Goal: Task Accomplishment & Management: Manage account settings

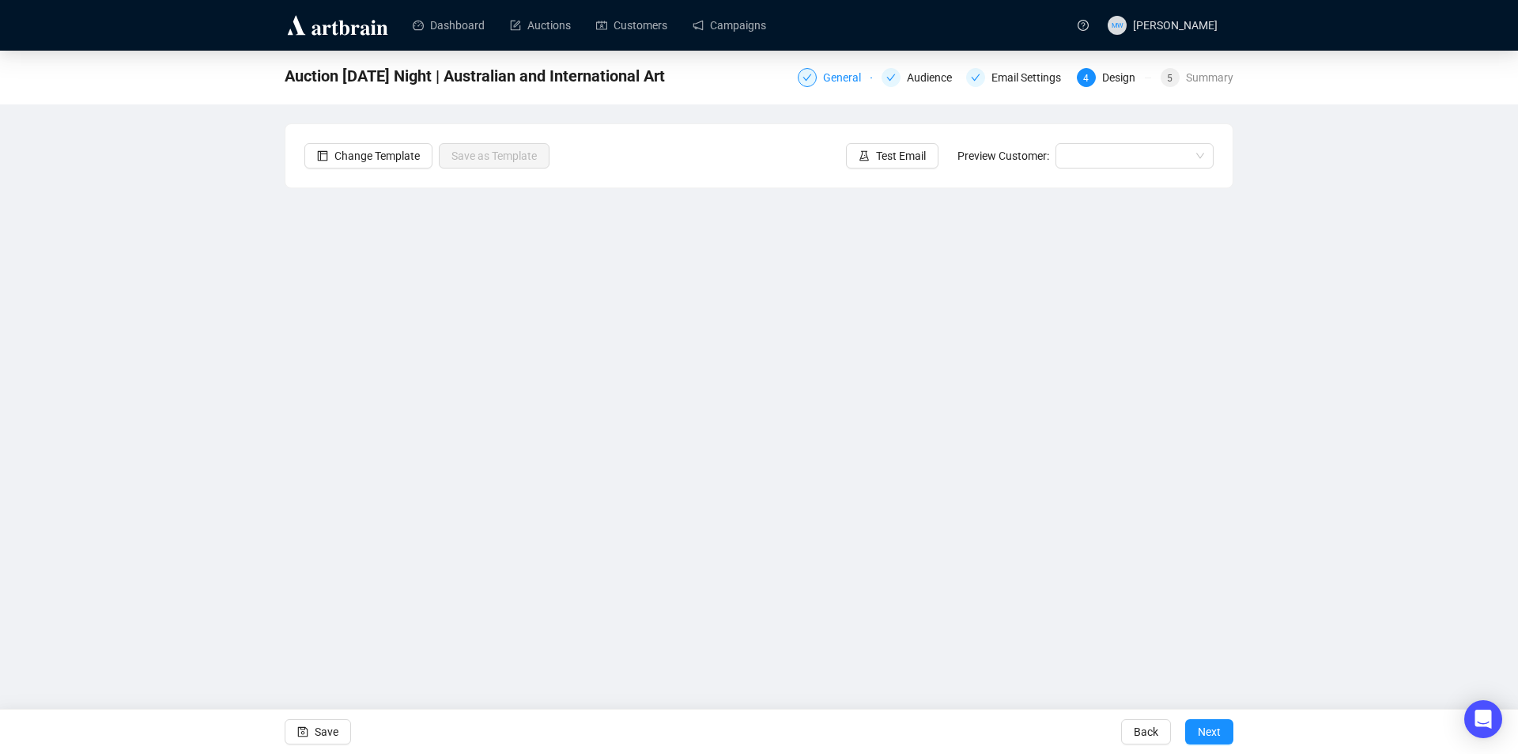
click at [840, 74] on div "General" at bounding box center [846, 77] width 47 height 19
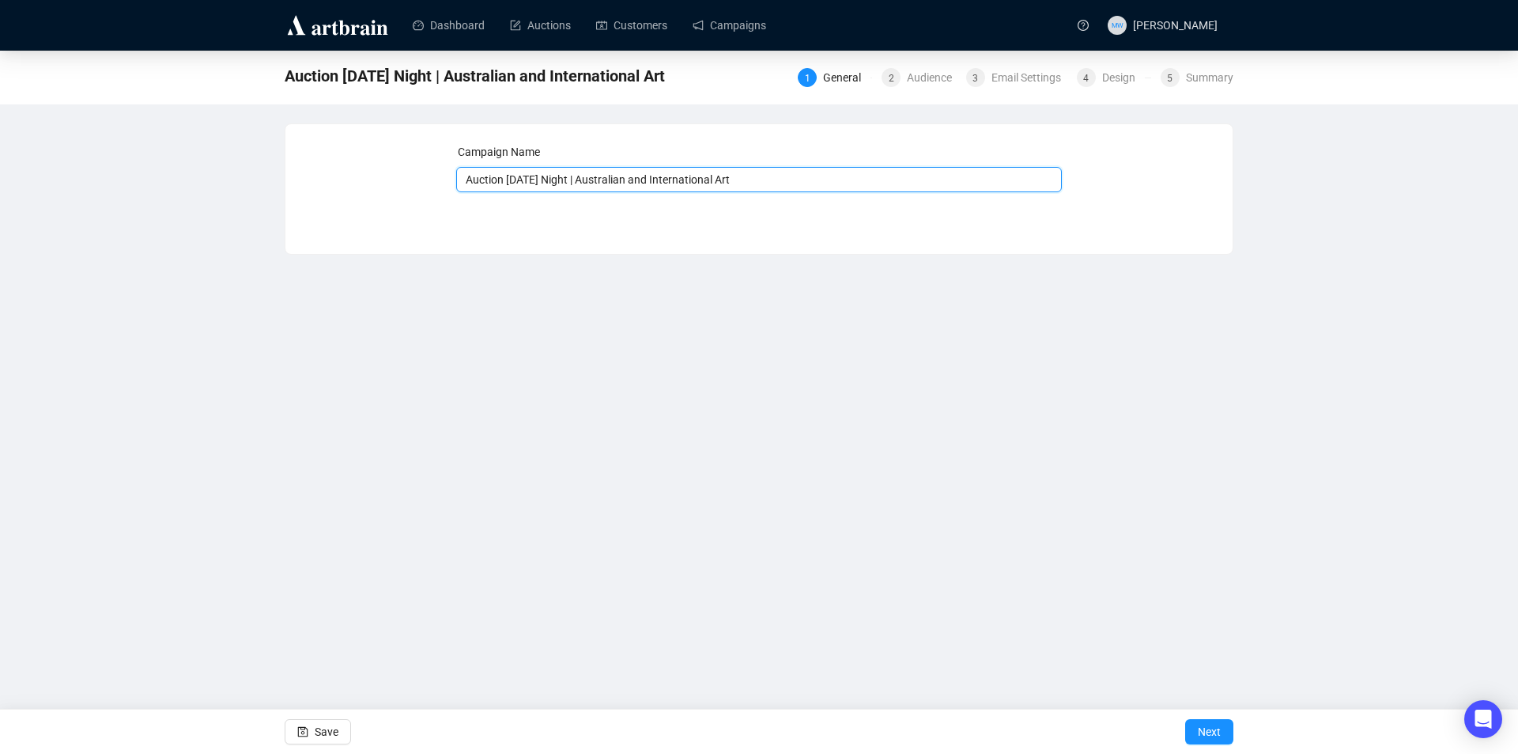
drag, startPoint x: 587, startPoint y: 181, endPoint x: 527, endPoint y: 185, distance: 60.2
click at [527, 185] on input "Auction Tomorrow Night | Australian and International Art" at bounding box center [759, 179] width 606 height 25
type input "Auction Tonight | Australian and International Art"
click at [316, 734] on span "Save" at bounding box center [327, 731] width 24 height 44
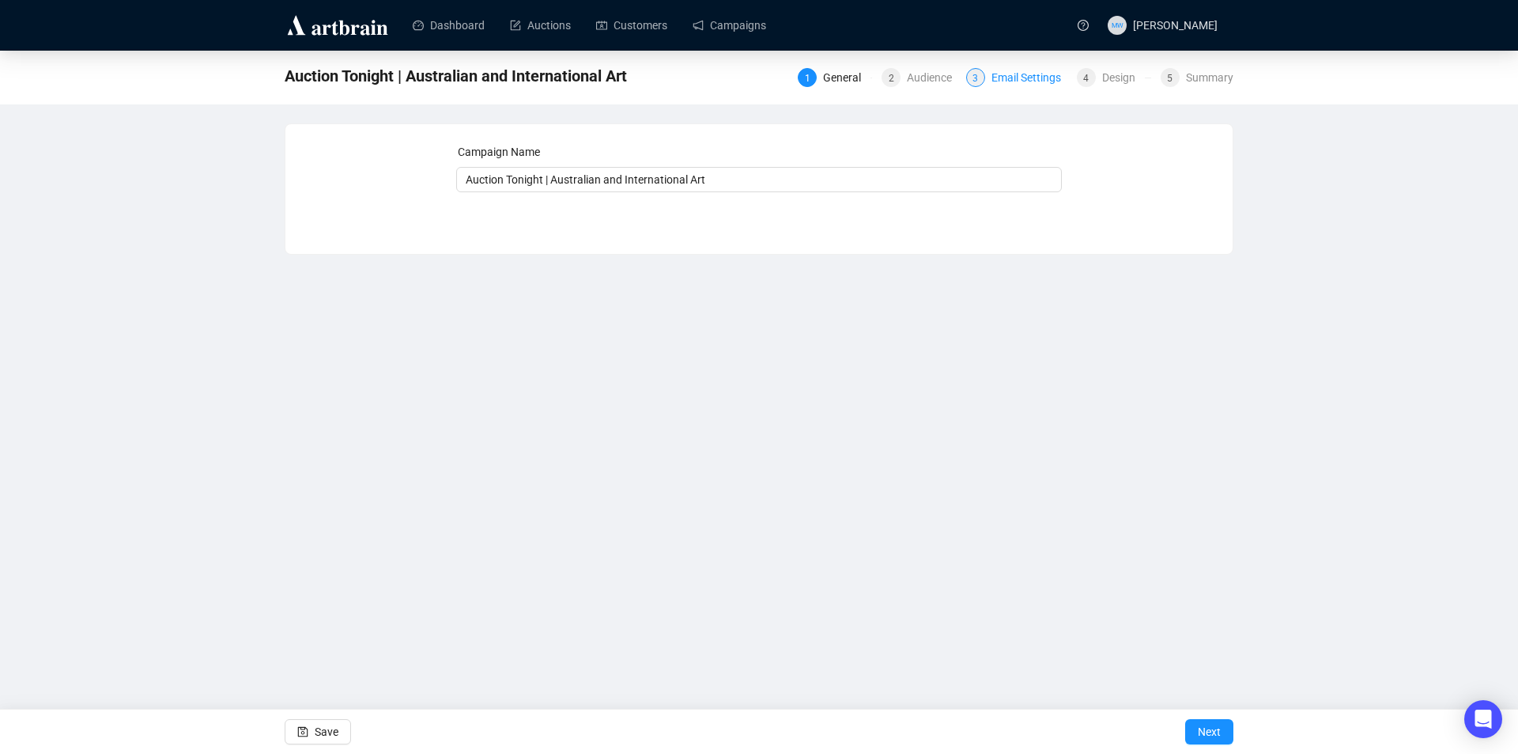
click at [1033, 78] on div "Email Settings" at bounding box center [1030, 77] width 79 height 19
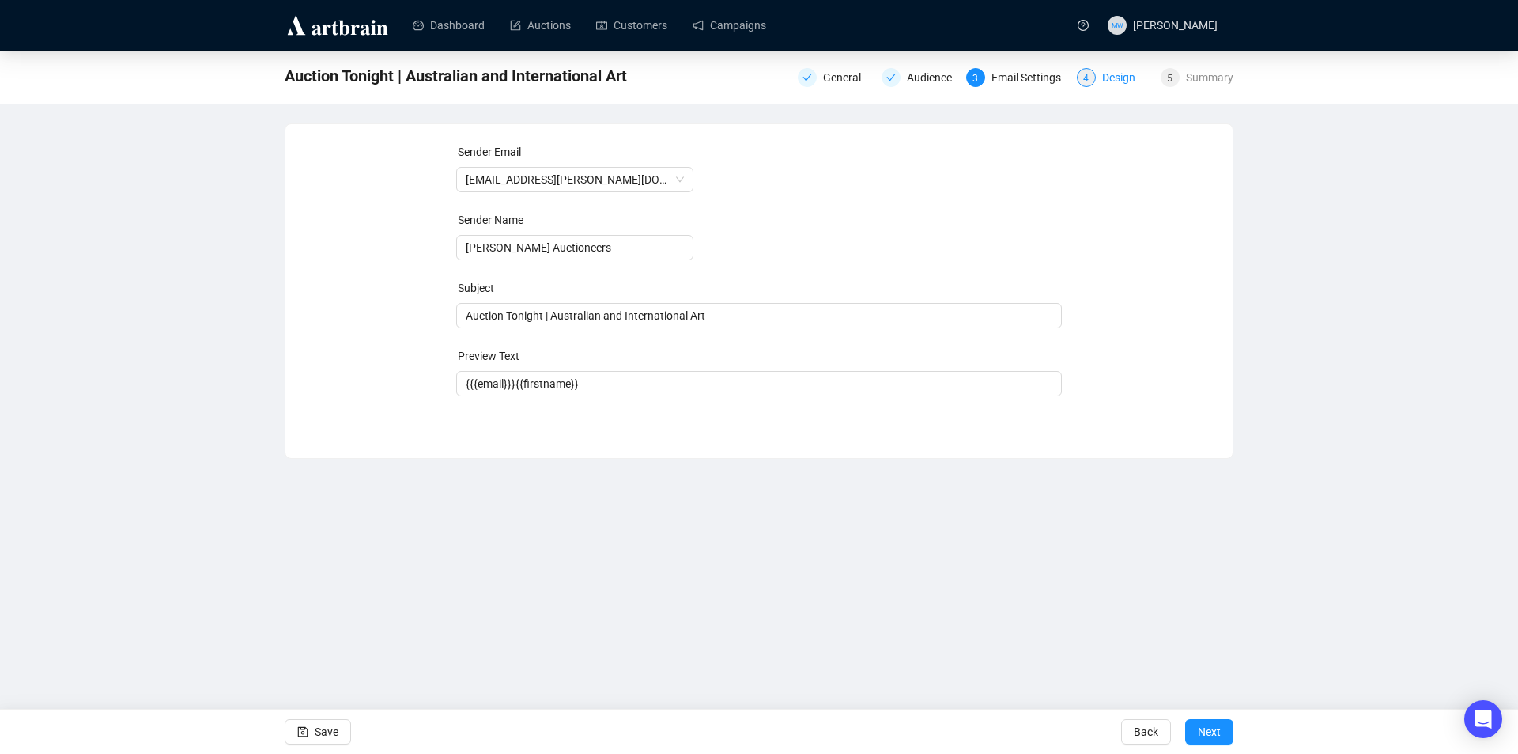
click at [1112, 80] on div "Design" at bounding box center [1123, 77] width 43 height 19
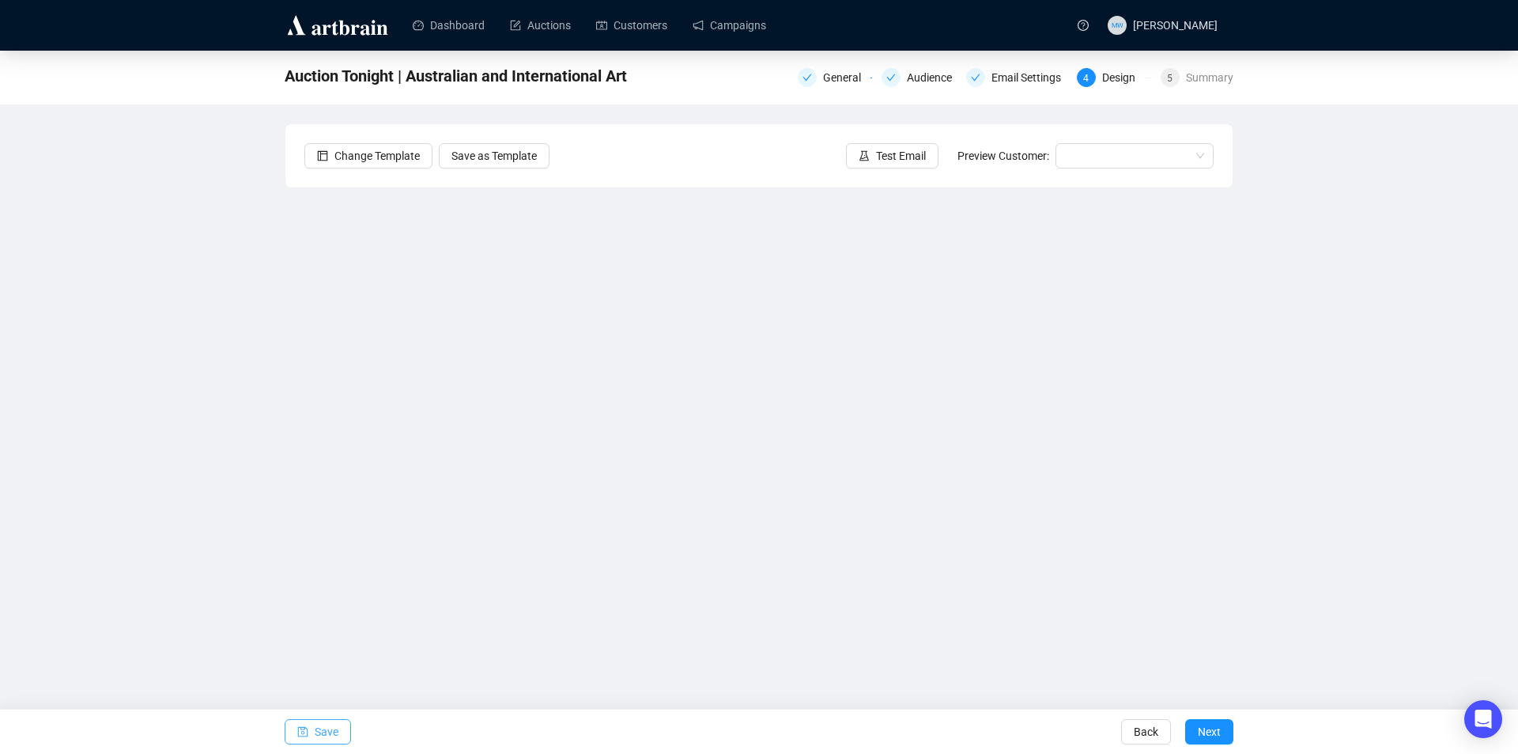
click at [331, 730] on span "Save" at bounding box center [327, 731] width 24 height 44
click at [300, 730] on icon "save" at bounding box center [302, 731] width 11 height 11
click at [315, 729] on span "Save" at bounding box center [327, 731] width 24 height 44
click at [332, 734] on span "Save" at bounding box center [327, 731] width 24 height 44
click at [319, 732] on span "Save" at bounding box center [327, 731] width 24 height 44
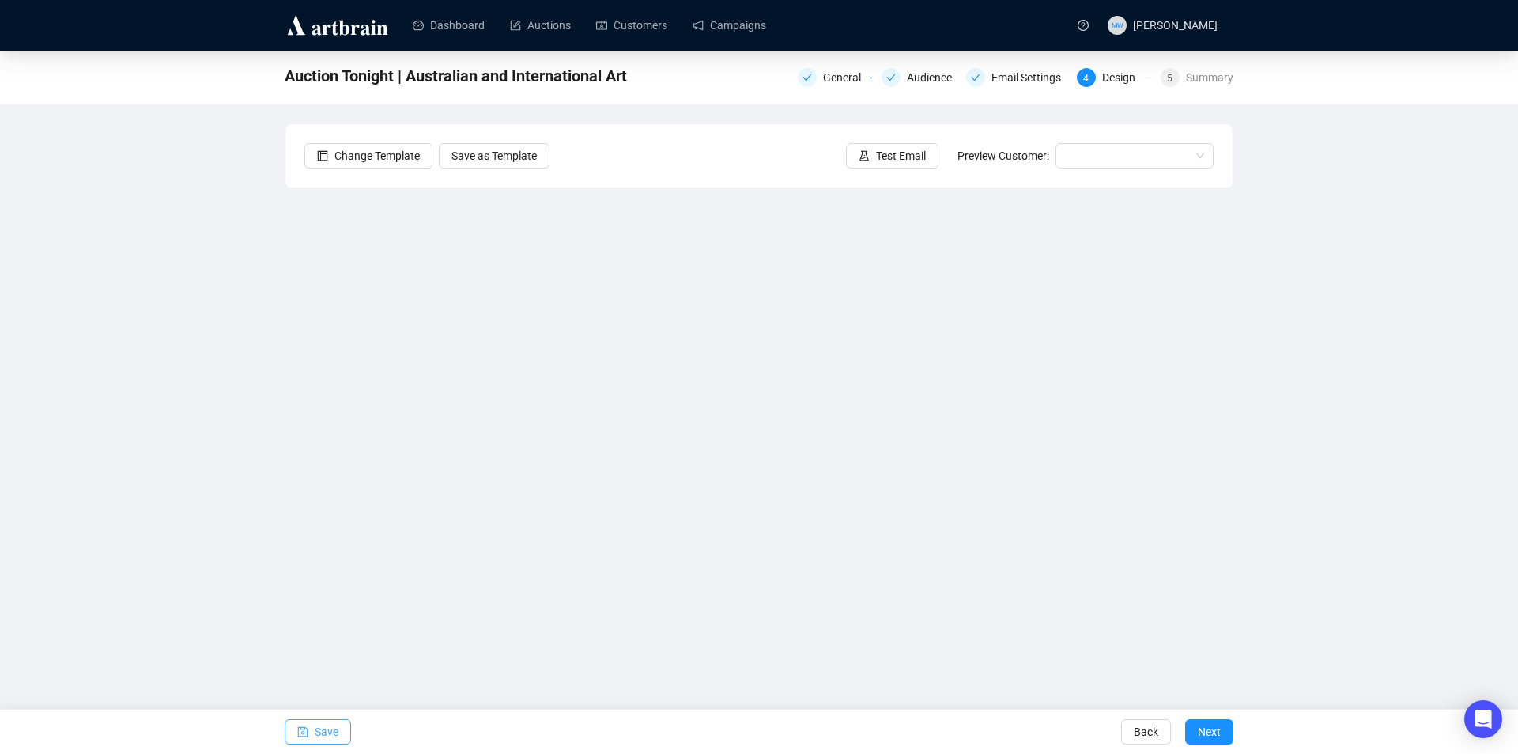
click at [334, 729] on span "Save" at bounding box center [327, 731] width 24 height 44
click at [319, 731] on span "Save" at bounding box center [327, 731] width 24 height 44
click at [338, 731] on button "Save" at bounding box center [318, 731] width 66 height 25
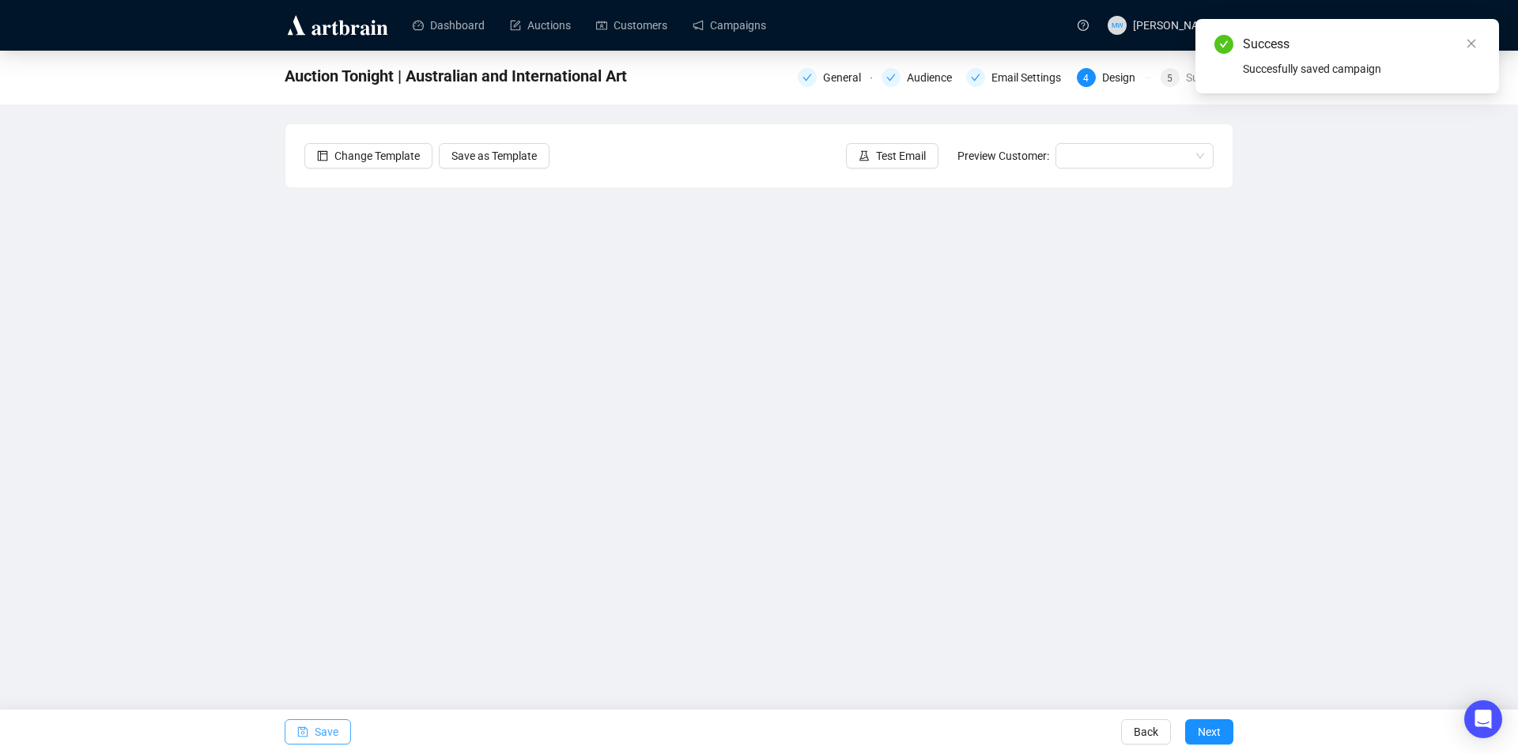
click at [324, 726] on span "Save" at bounding box center [327, 731] width 24 height 44
click at [906, 157] on span "Test Email" at bounding box center [901, 155] width 50 height 17
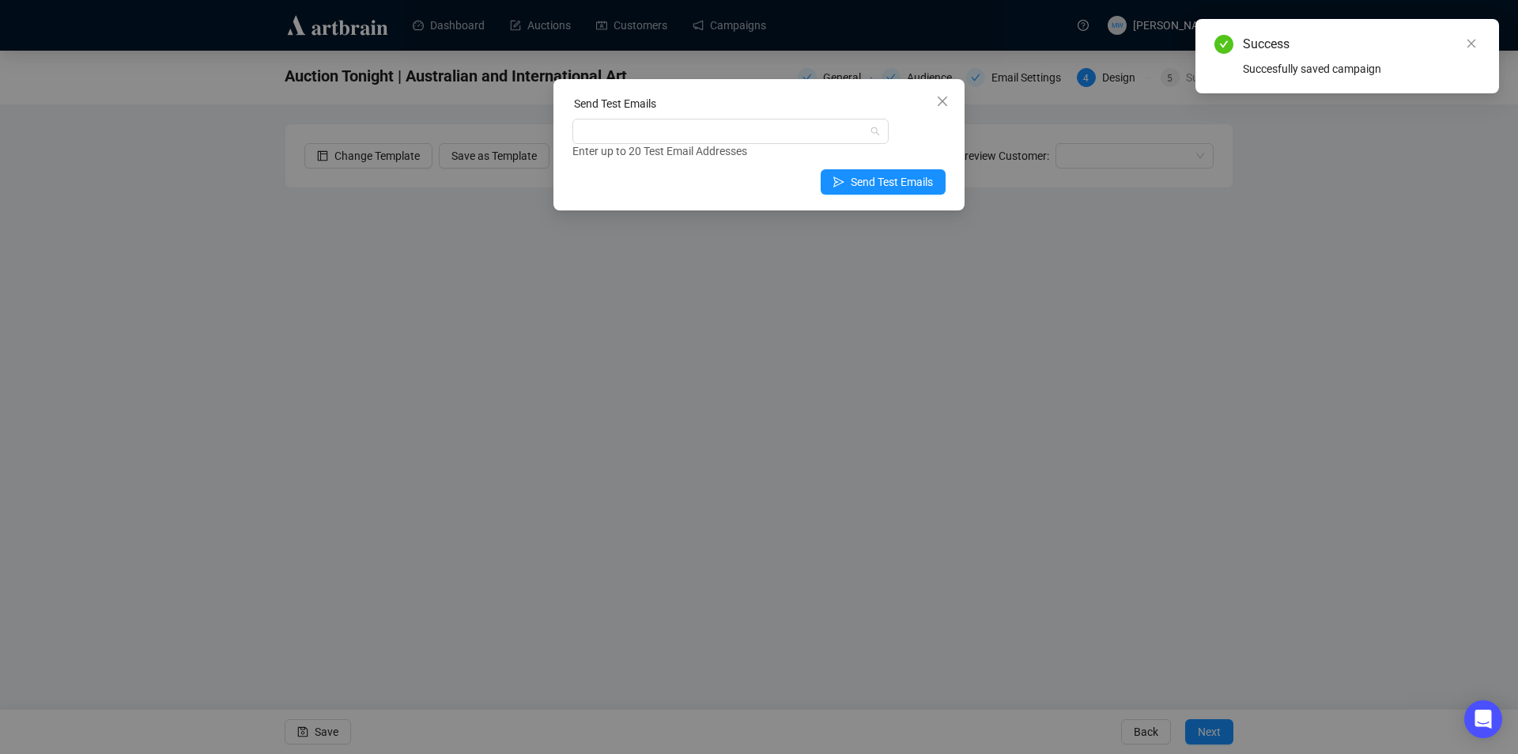
drag, startPoint x: 786, startPoint y: 127, endPoint x: 727, endPoint y: 152, distance: 64.5
click at [785, 126] on div at bounding box center [722, 131] width 293 height 22
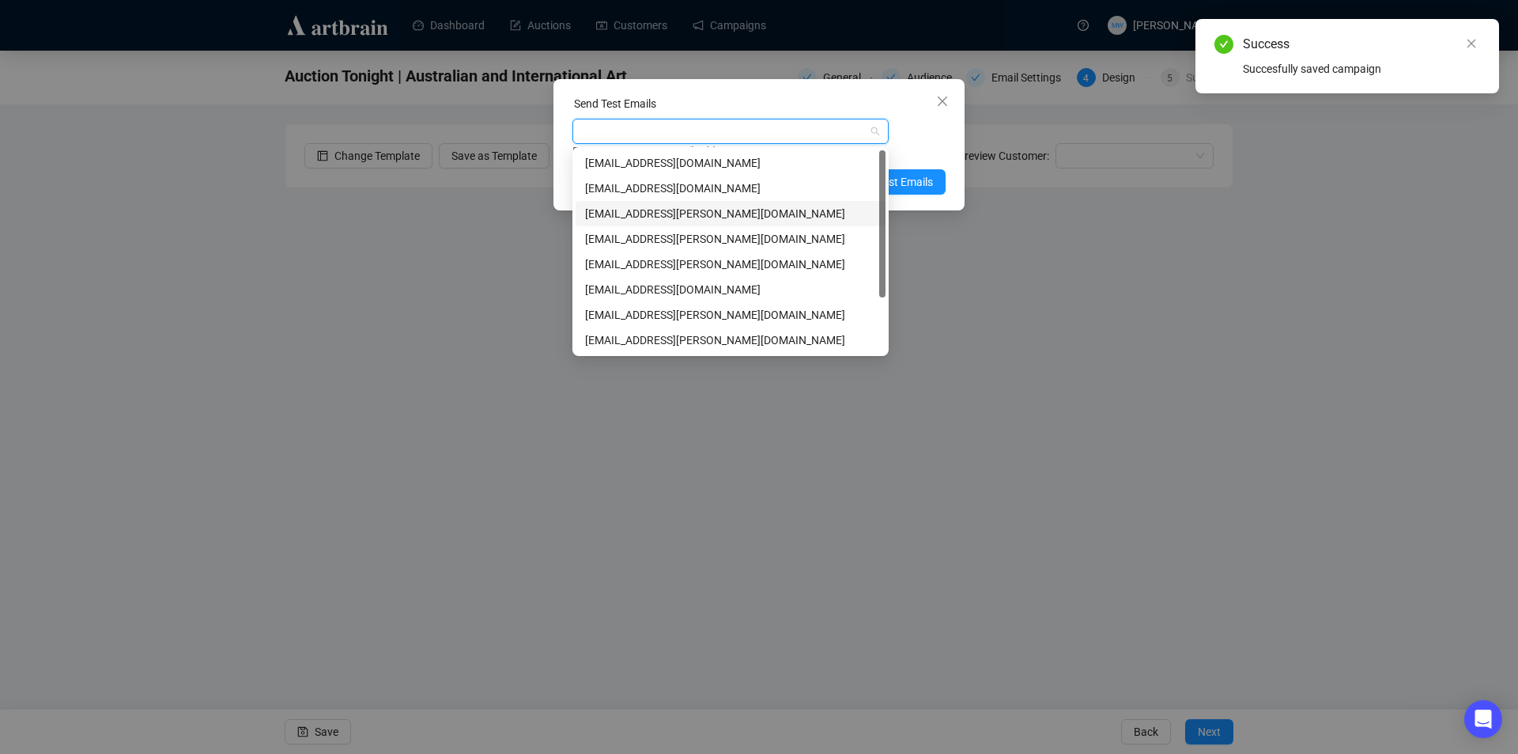
click at [649, 212] on div "mwong@shapiro.com.au" at bounding box center [730, 213] width 291 height 17
click at [949, 141] on div "Send Test Emails mwong@shapiro.com.au Enter up to 20 Test Email Addresses Send …" at bounding box center [758, 144] width 411 height 131
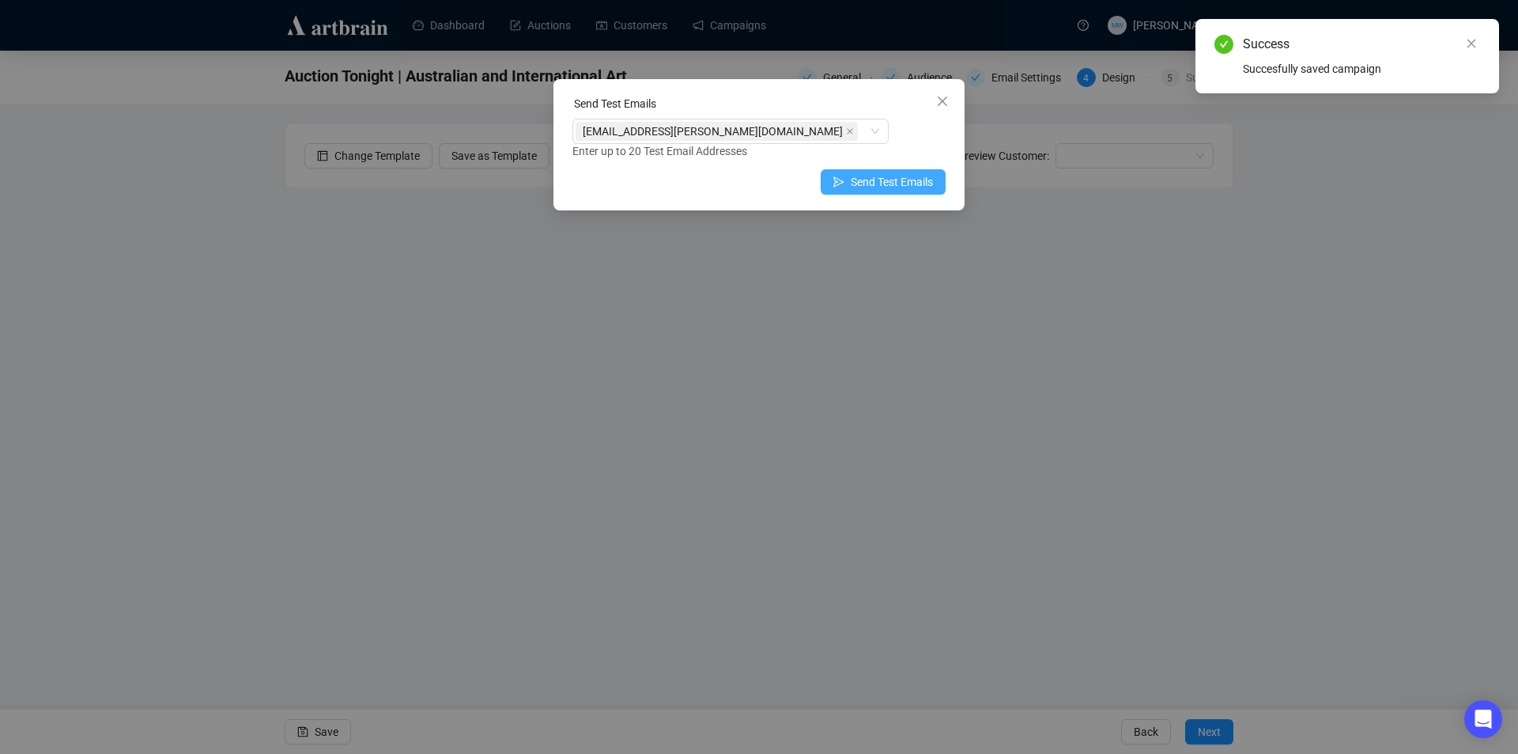
click at [911, 184] on span "Send Test Emails" at bounding box center [892, 181] width 82 height 17
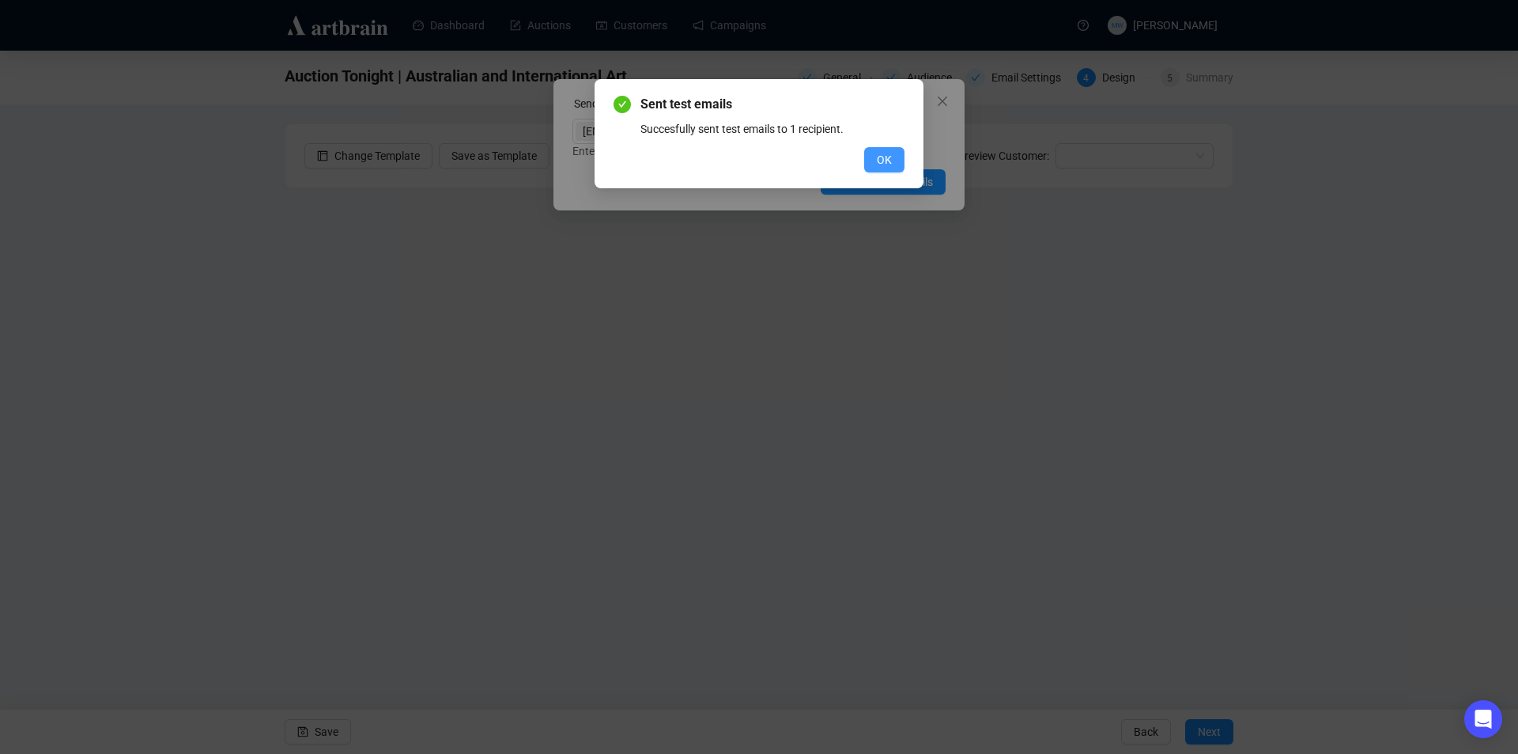
click at [882, 161] on span "OK" at bounding box center [884, 159] width 15 height 17
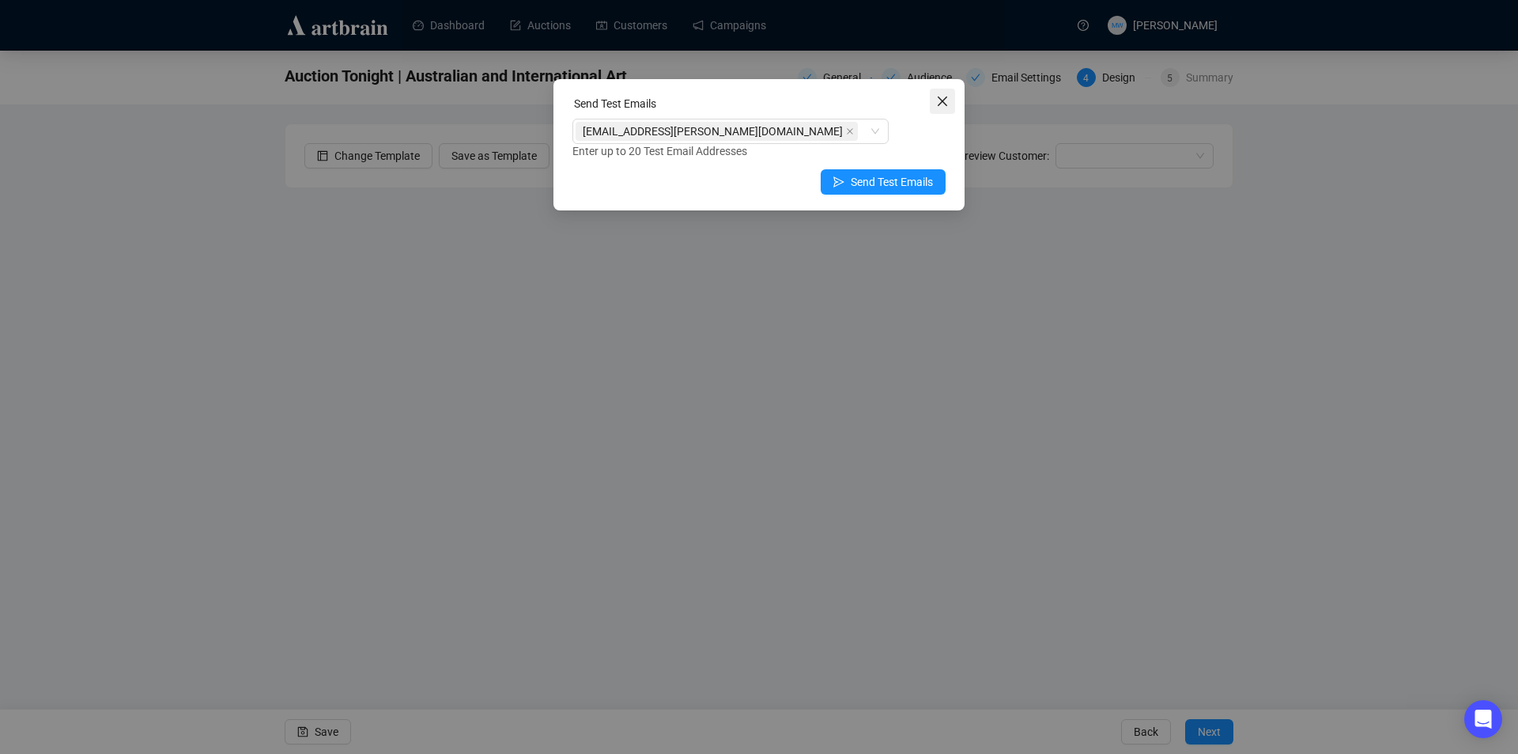
click at [950, 105] on span "Close" at bounding box center [942, 101] width 25 height 13
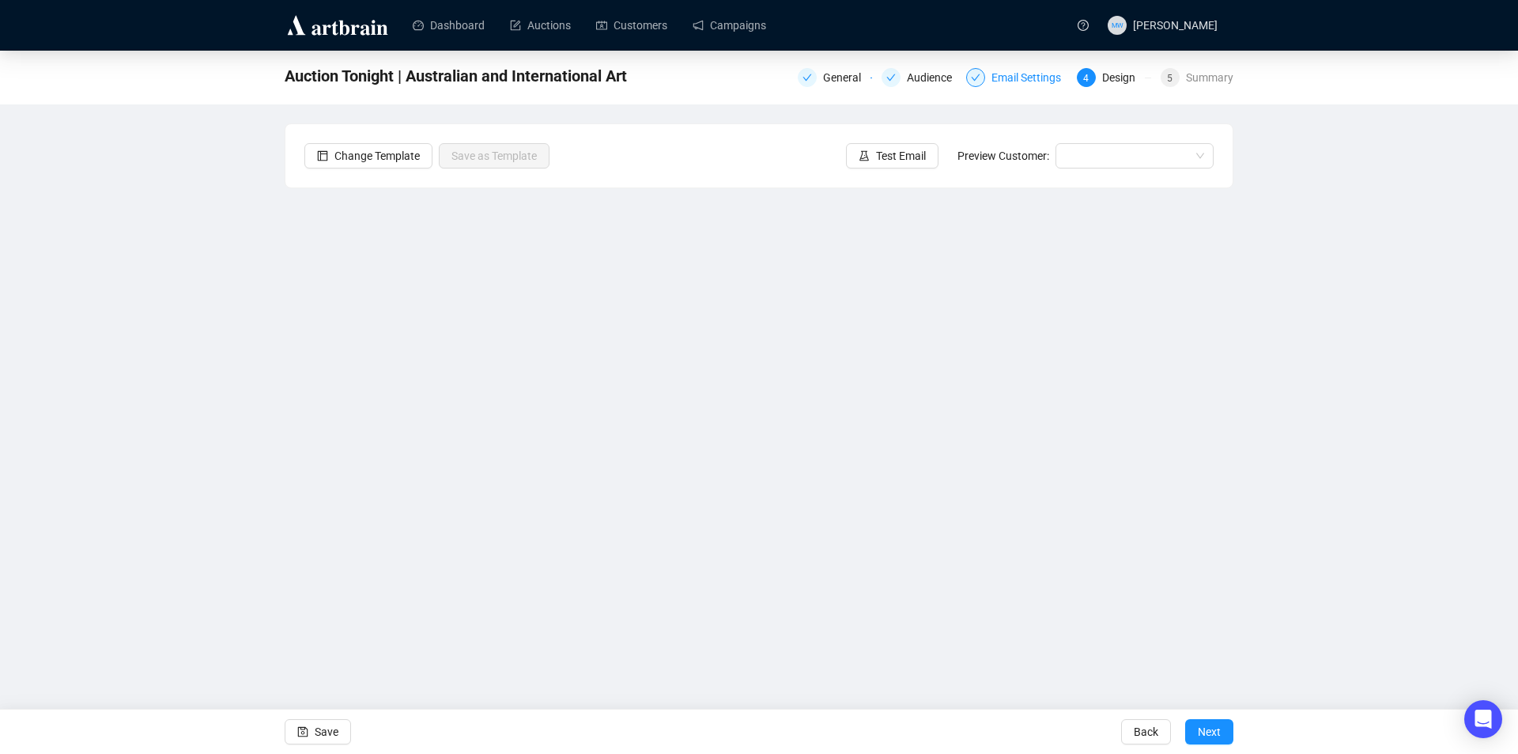
click at [1016, 81] on div "Email Settings" at bounding box center [1030, 77] width 79 height 19
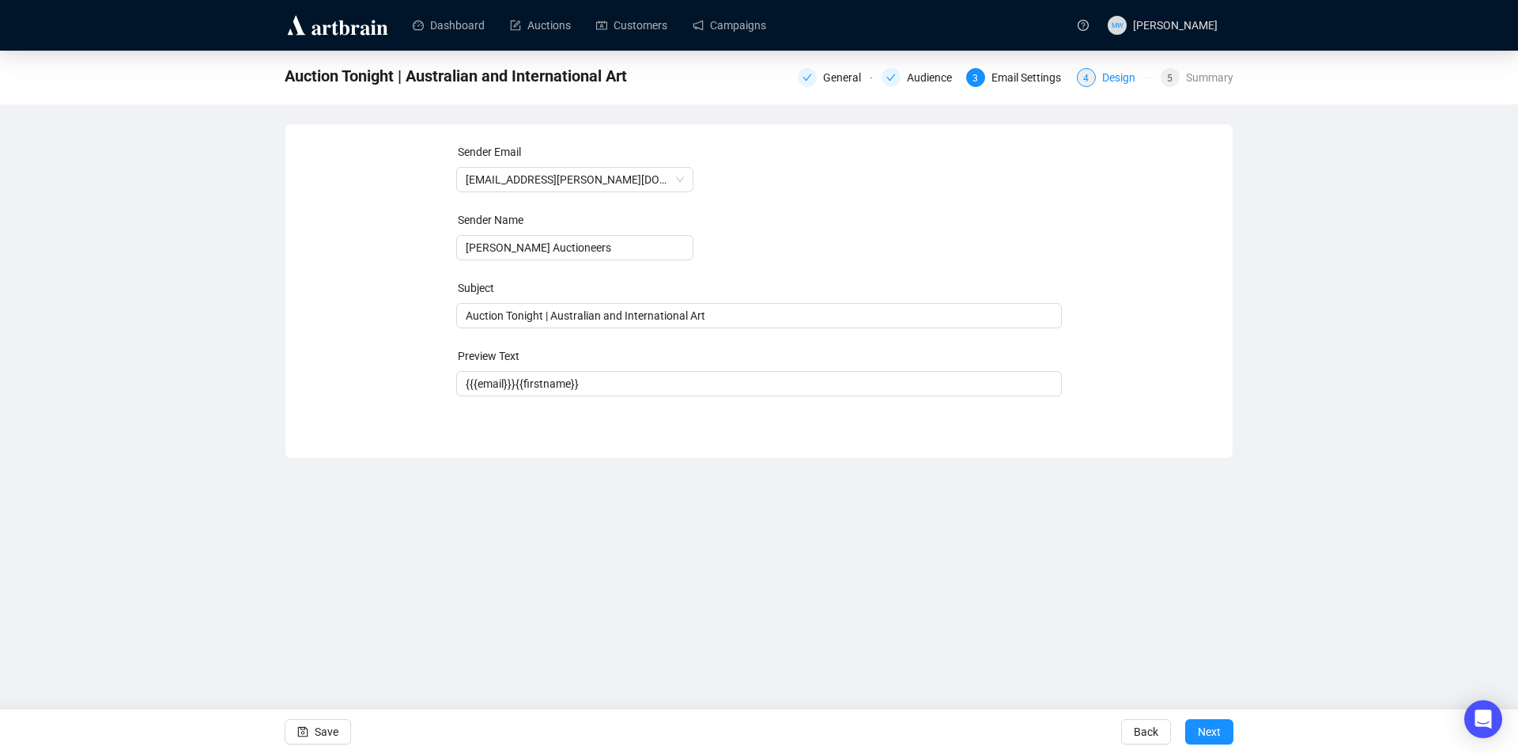
click at [1121, 82] on div "Design" at bounding box center [1123, 77] width 43 height 19
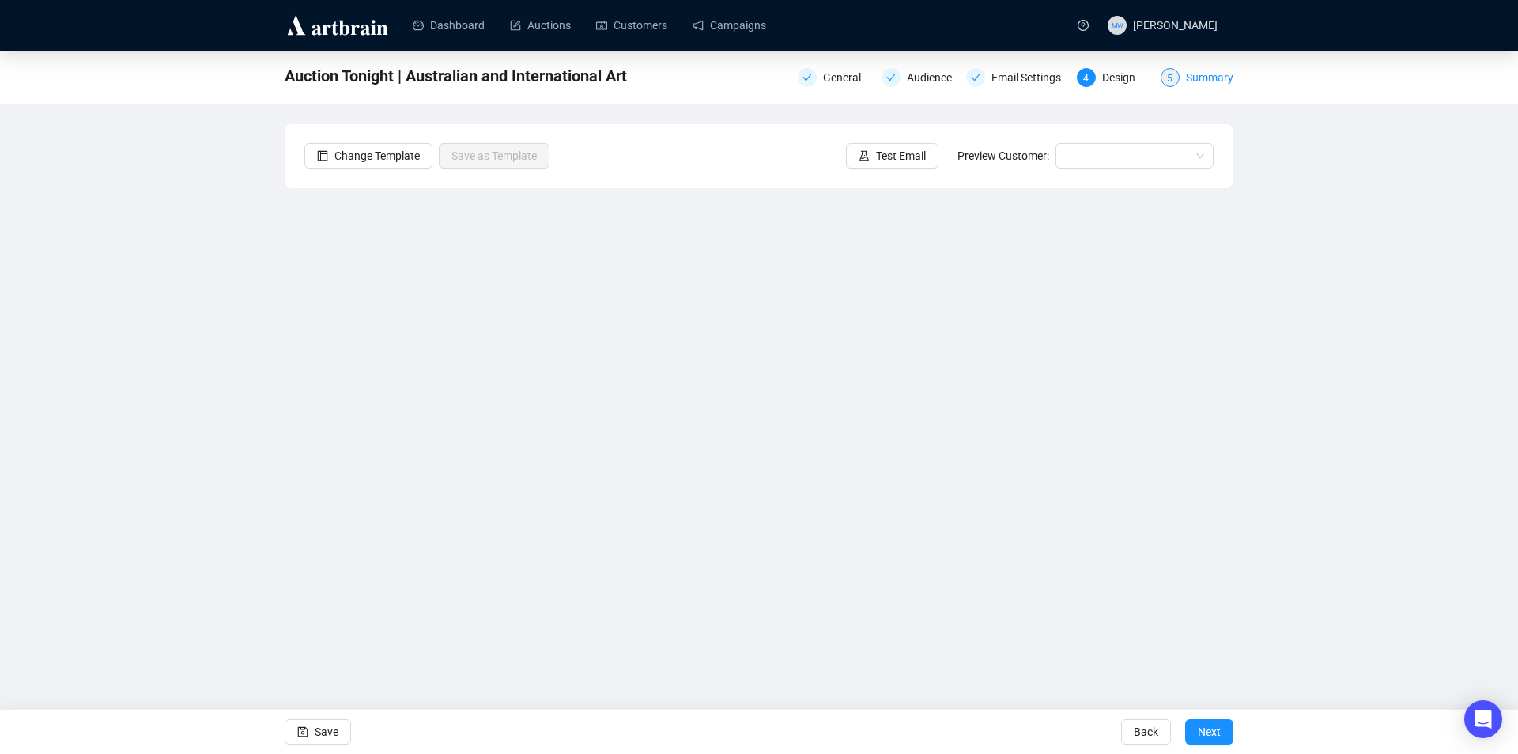
click at [1207, 80] on div "Summary" at bounding box center [1209, 77] width 47 height 19
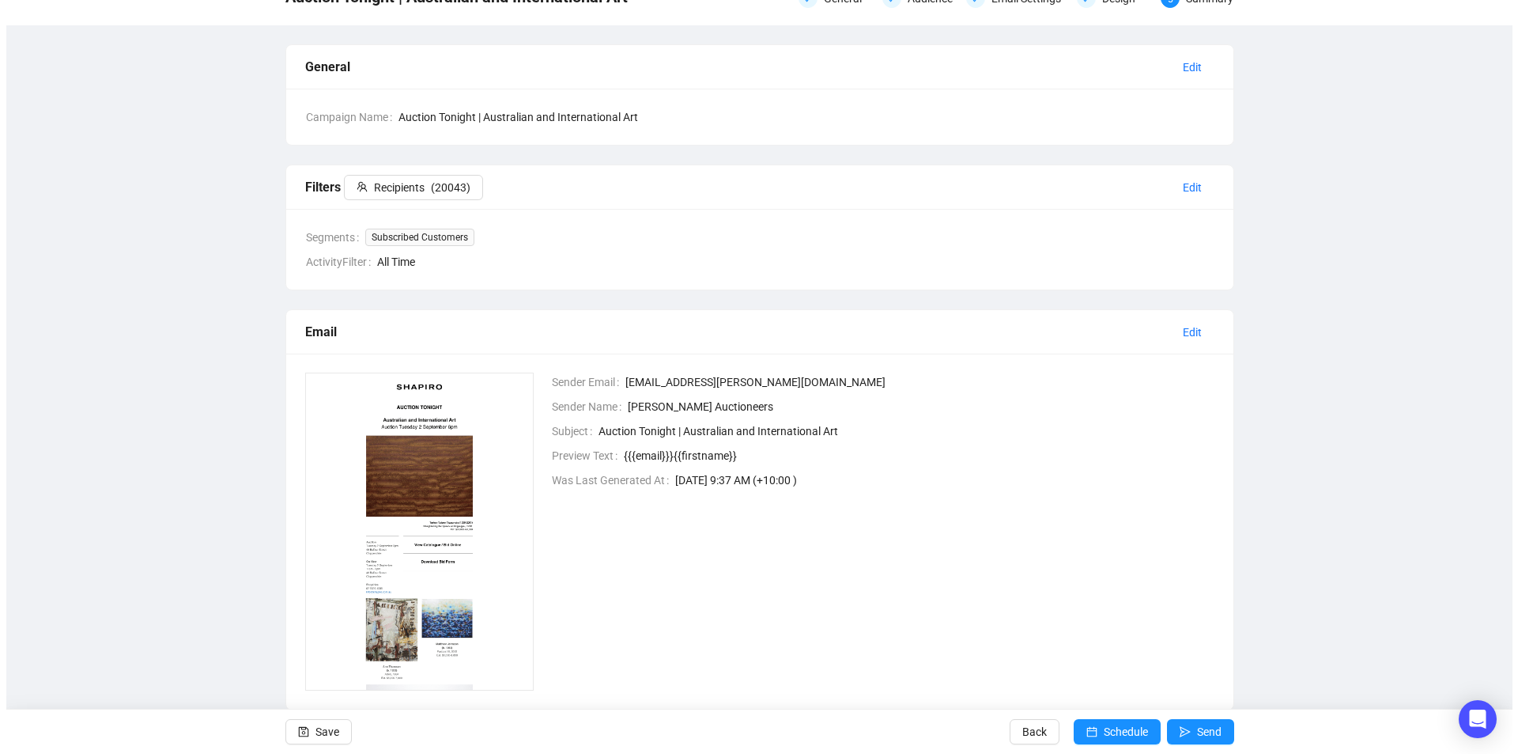
scroll to position [115, 0]
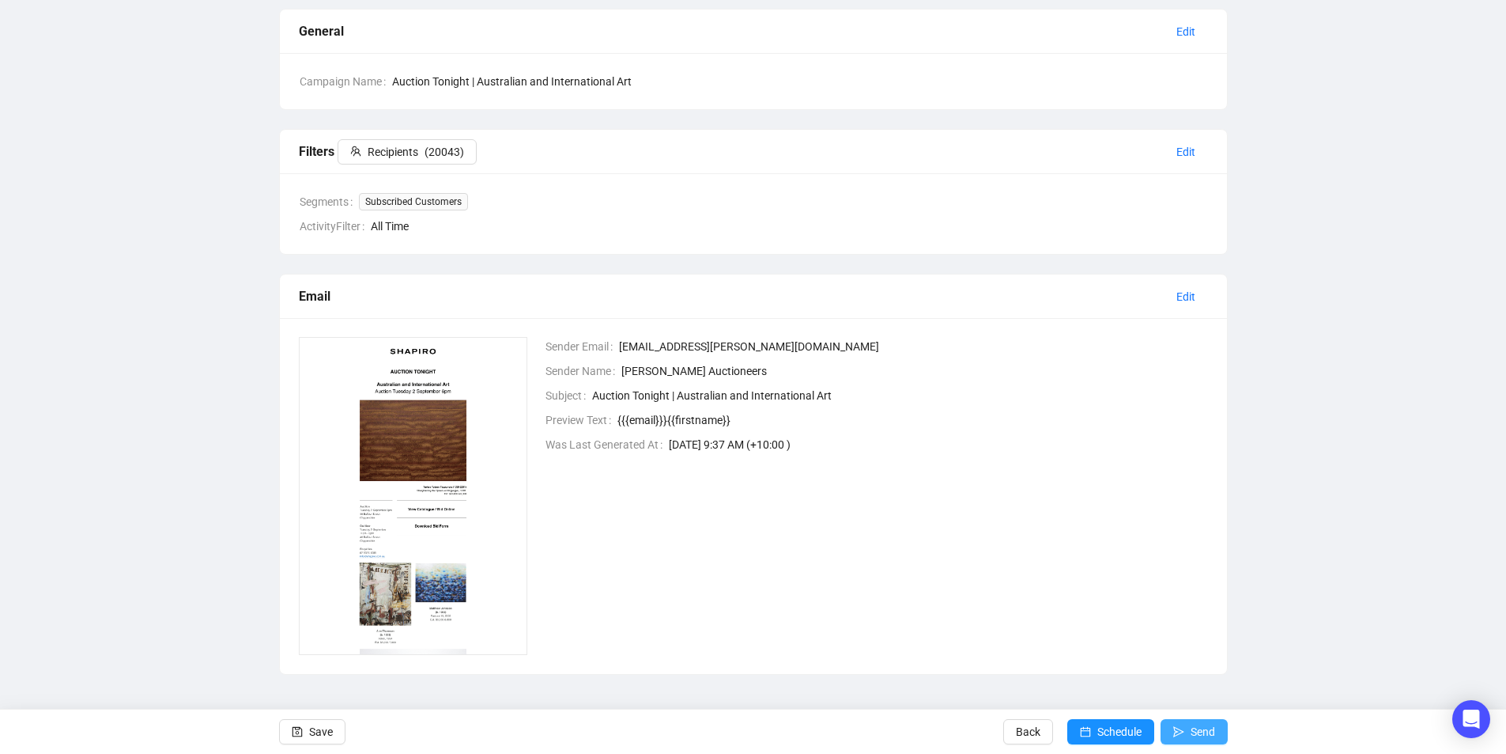
click at [1199, 726] on span "Send" at bounding box center [1203, 731] width 25 height 44
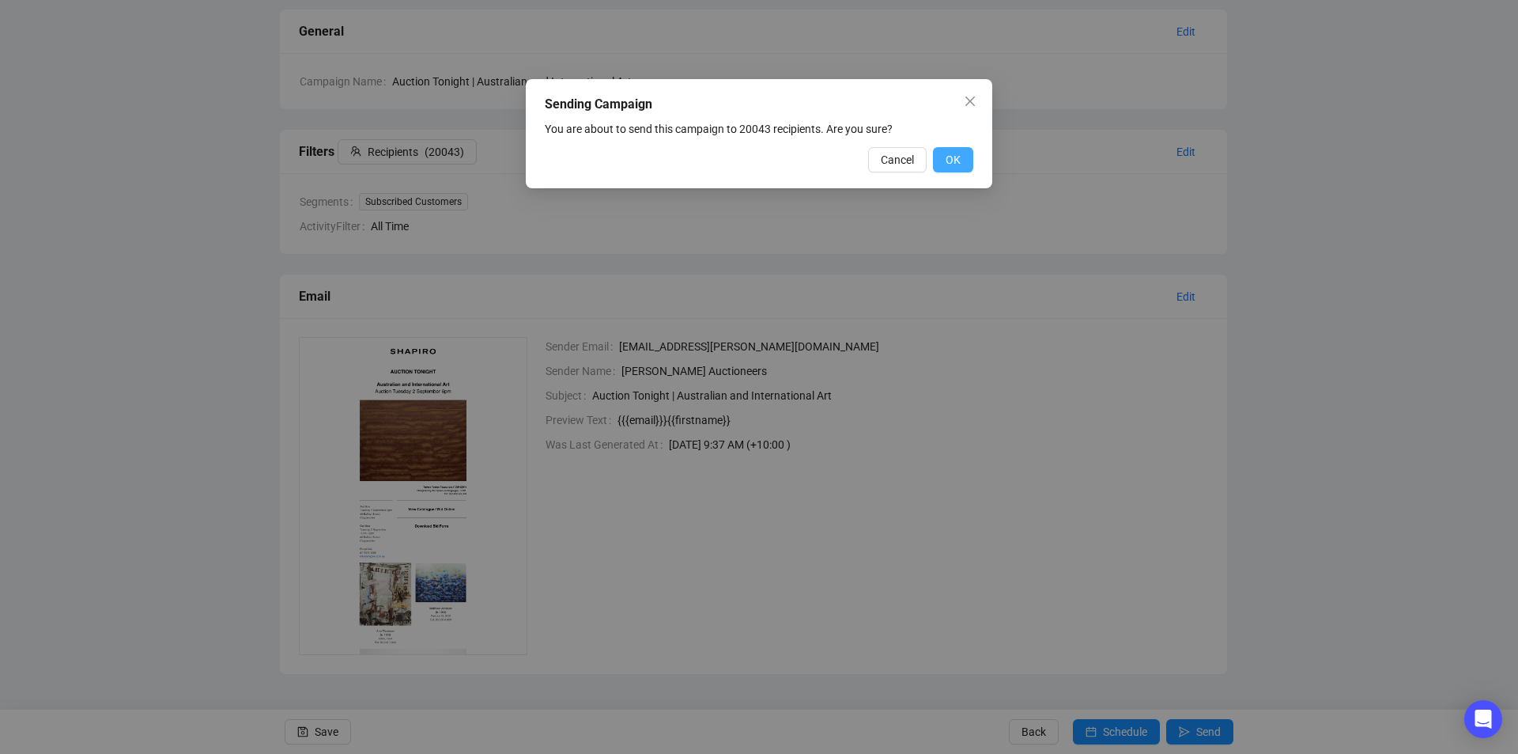
click at [965, 153] on button "OK" at bounding box center [953, 159] width 40 height 25
